Goal: Task Accomplishment & Management: Use online tool/utility

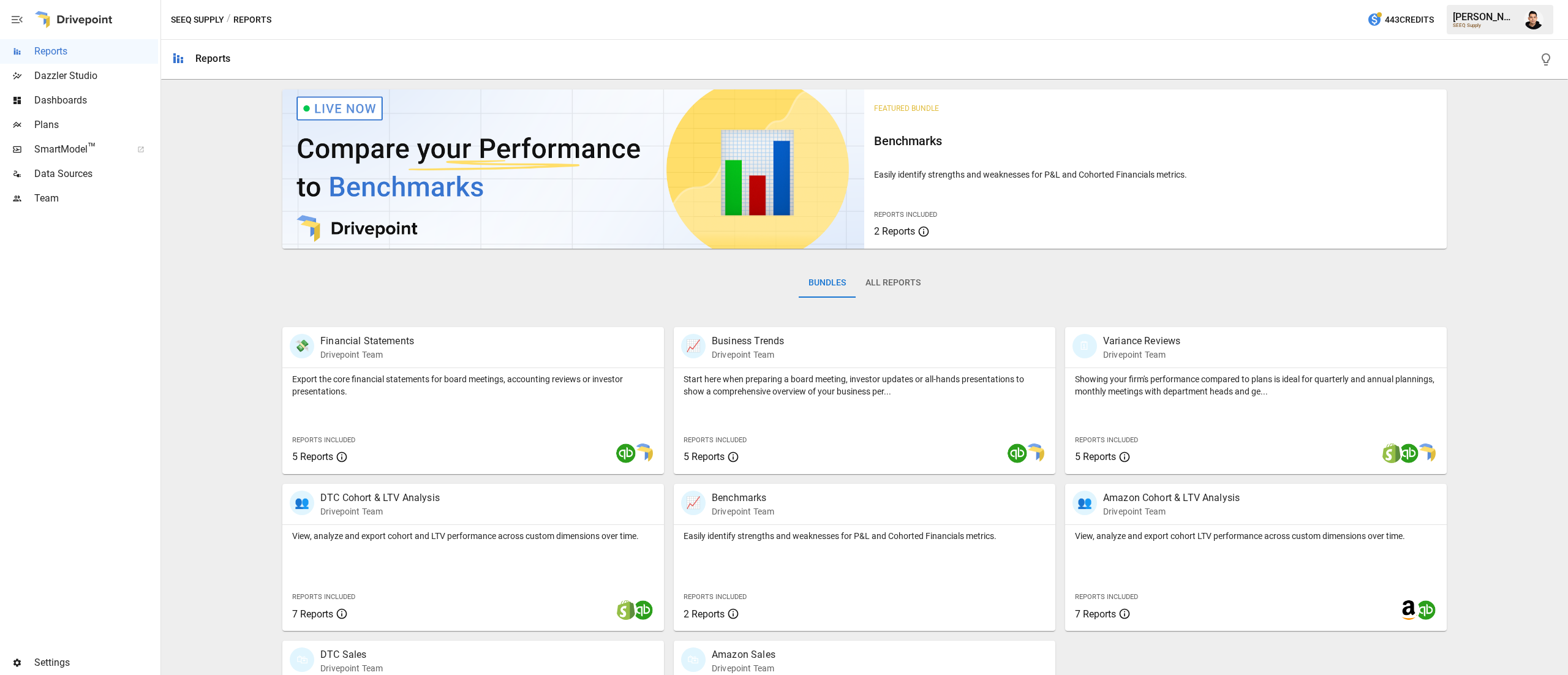
scroll to position [118, 0]
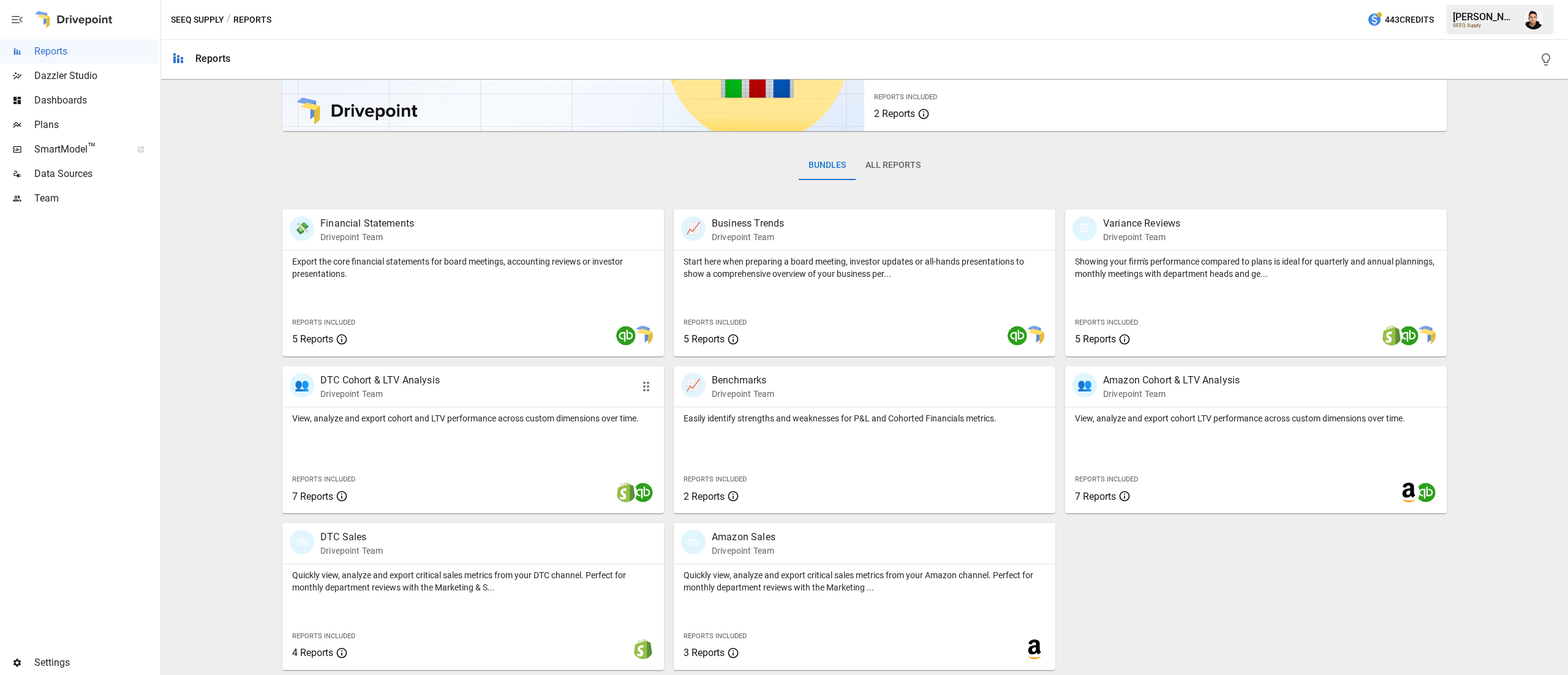
click at [561, 479] on div at bounding box center [552, 492] width 222 height 42
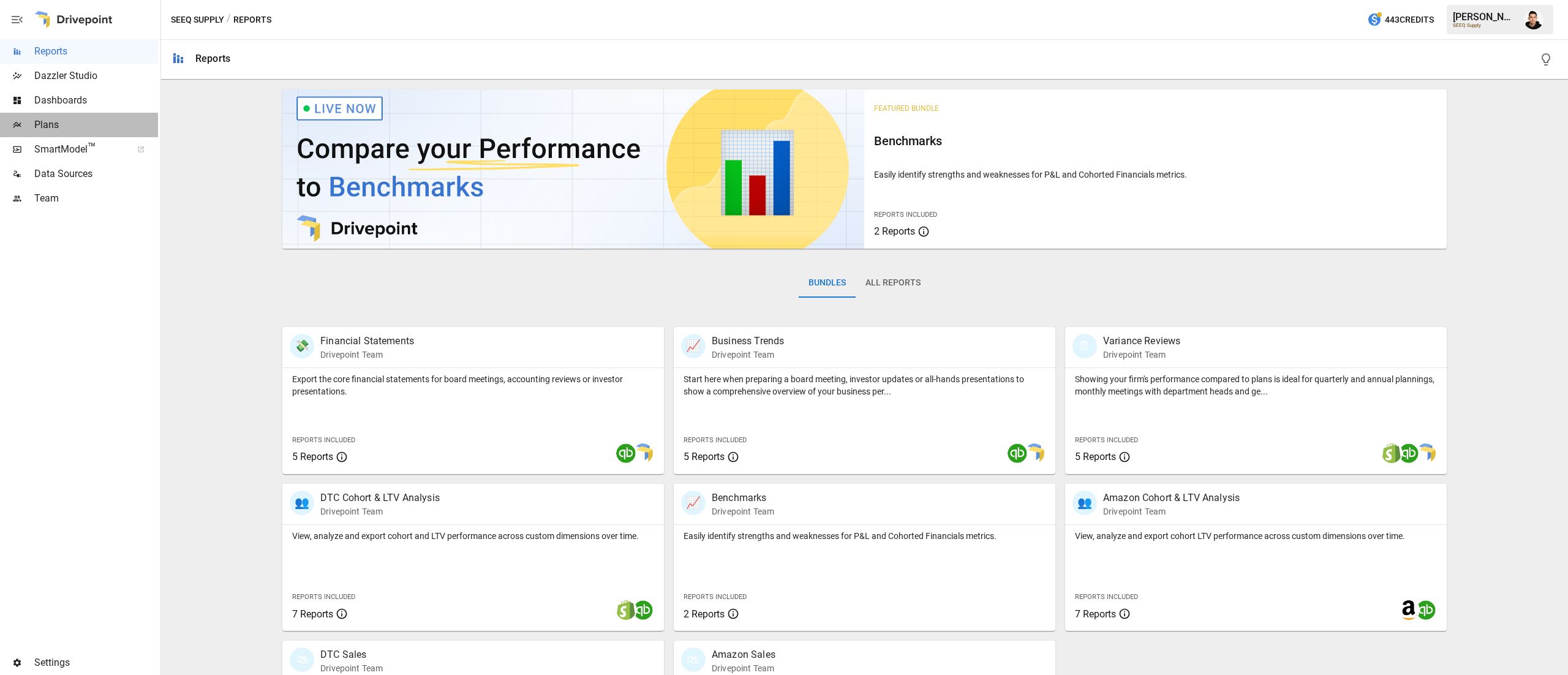
click at [89, 134] on div "Plans" at bounding box center [79, 125] width 158 height 25
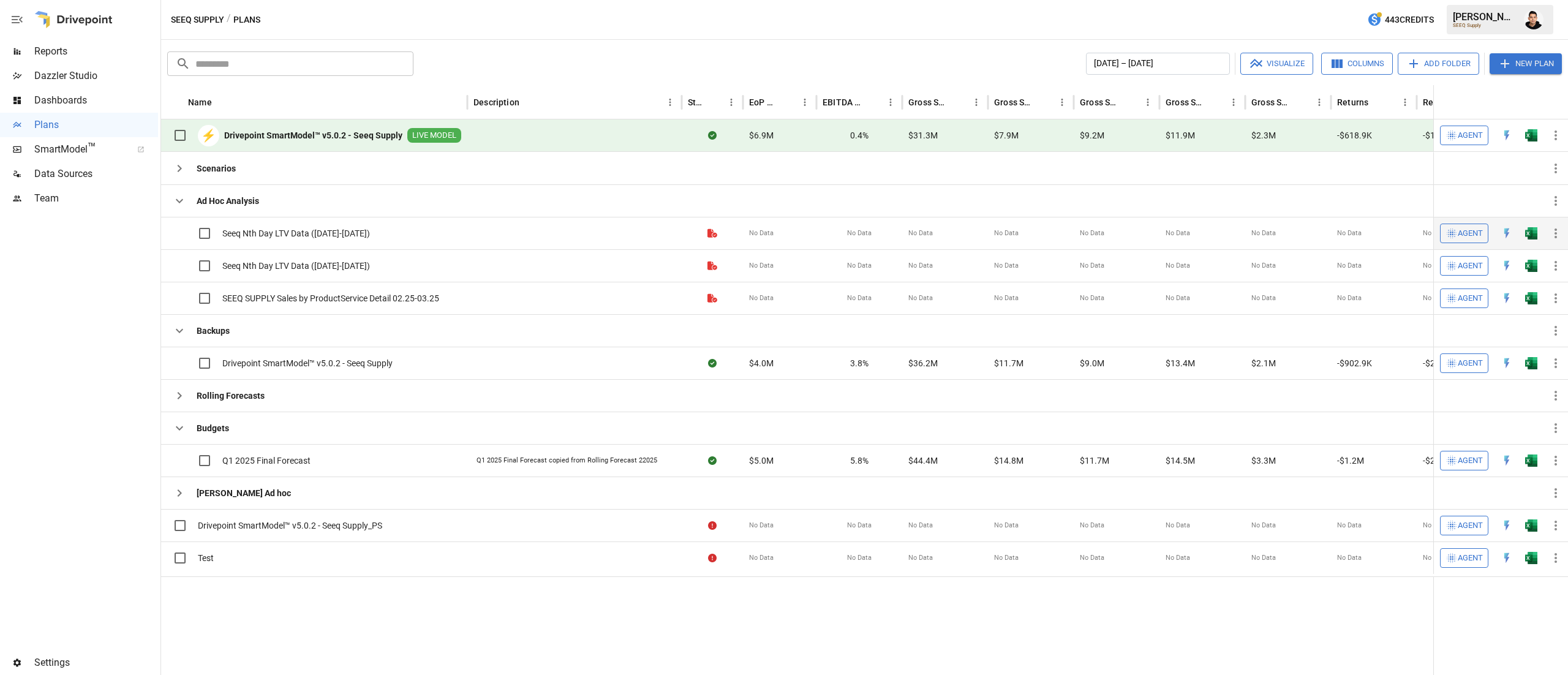
click at [1534, 241] on button "button" at bounding box center [1532, 233] width 40 height 18
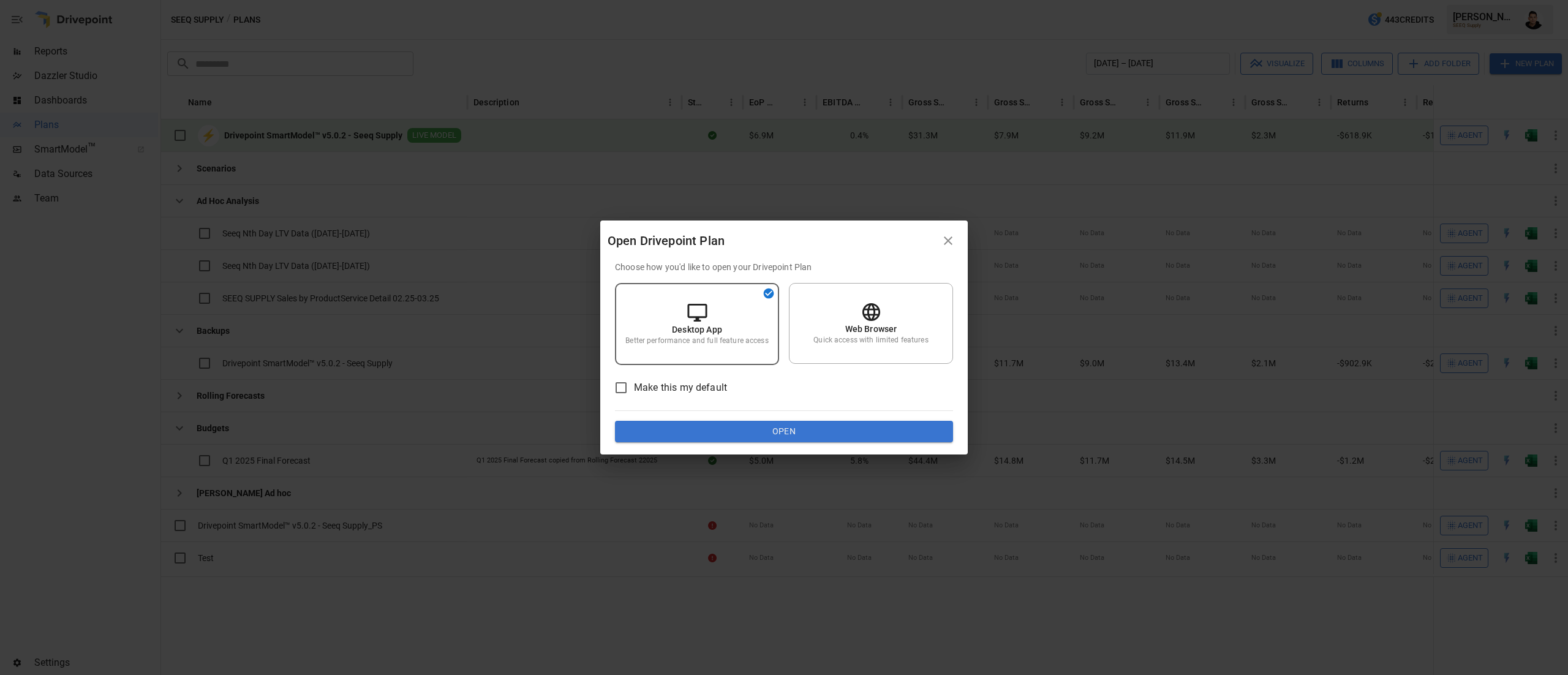
click at [843, 432] on button "Open" at bounding box center [784, 432] width 338 height 22
